Goal: Transaction & Acquisition: Download file/media

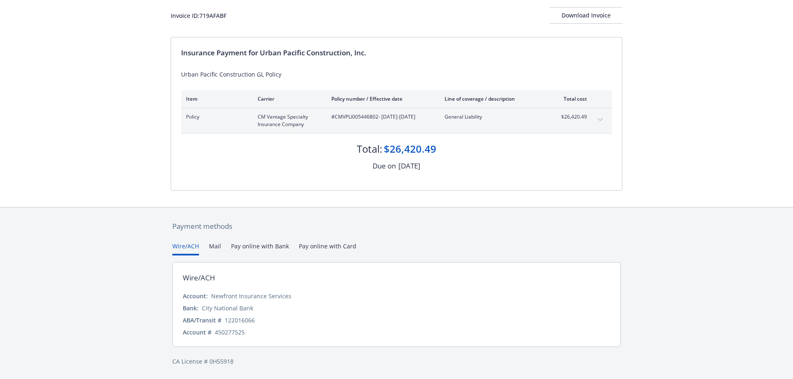
scroll to position [8, 0]
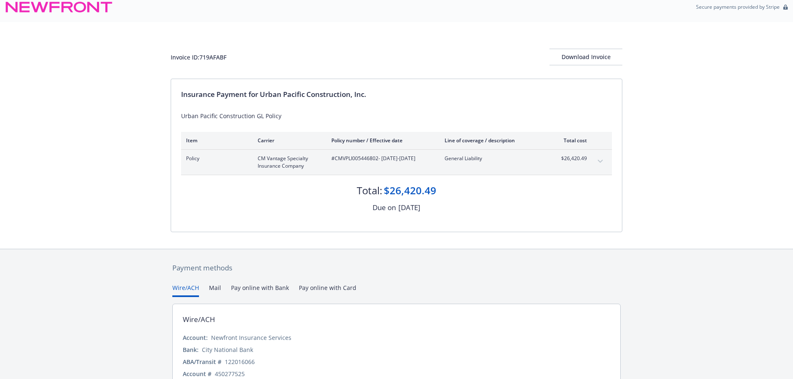
click at [594, 159] on button "expand content" at bounding box center [599, 161] width 13 height 13
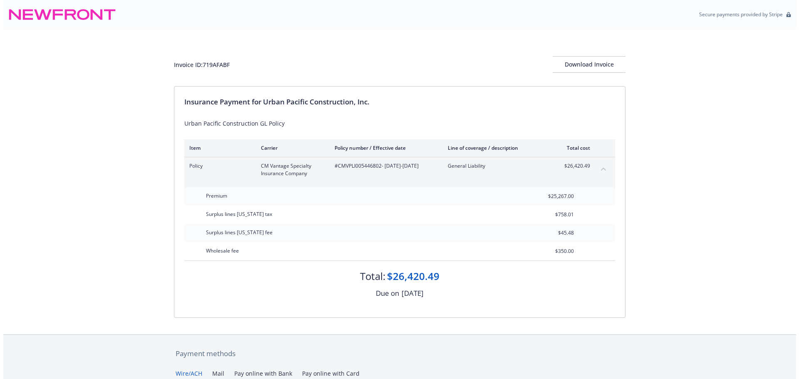
scroll to position [0, 0]
click at [585, 66] on div "Download Invoice" at bounding box center [585, 65] width 73 height 16
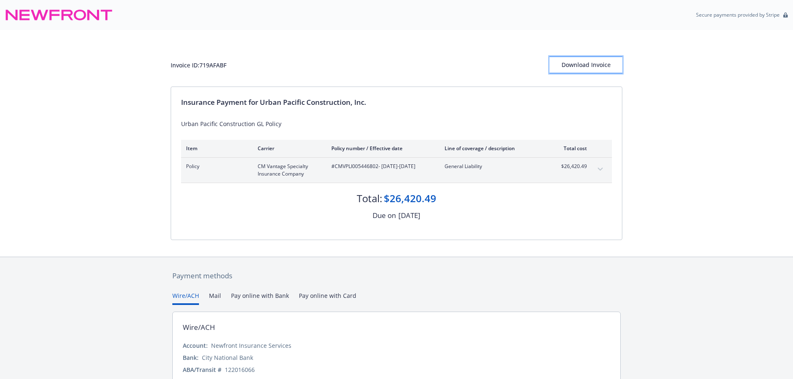
click at [608, 71] on div "Download Invoice" at bounding box center [585, 65] width 73 height 16
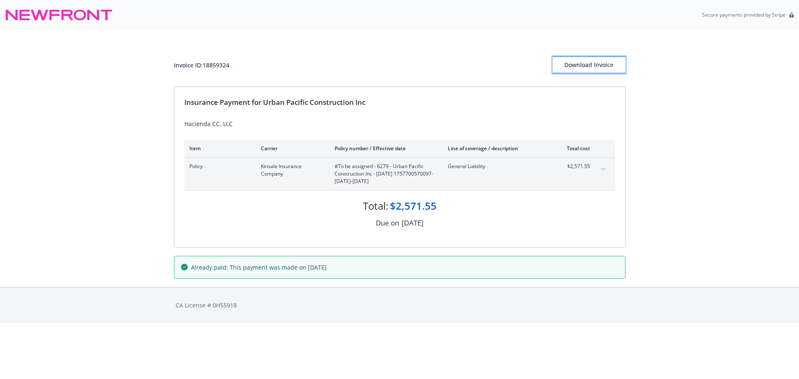
click at [555, 67] on button "Download Invoice" at bounding box center [589, 65] width 73 height 17
